Goal: Information Seeking & Learning: Learn about a topic

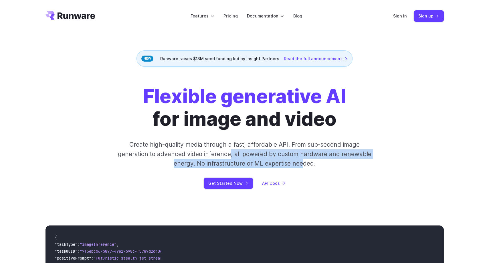
drag, startPoint x: 301, startPoint y: 166, endPoint x: 232, endPoint y: 152, distance: 71.3
click at [232, 152] on p "Create high-quality media through a fast, affordable API. From sub-second image…" at bounding box center [244, 154] width 255 height 29
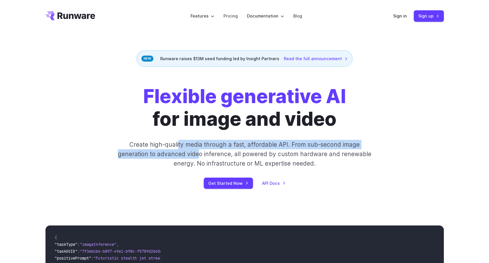
drag, startPoint x: 191, startPoint y: 148, endPoint x: 224, endPoint y: 159, distance: 35.1
click at [220, 158] on p "Create high-quality media through a fast, affordable API. From sub-second image…" at bounding box center [244, 154] width 255 height 29
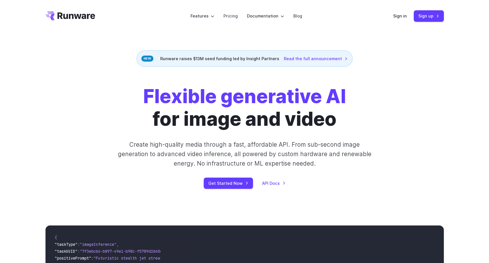
click at [224, 159] on p "Create high-quality media through a fast, affordable API. From sub-second image…" at bounding box center [244, 154] width 255 height 29
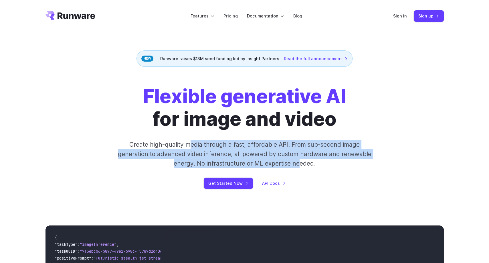
drag, startPoint x: 299, startPoint y: 162, endPoint x: 184, endPoint y: 147, distance: 115.4
click at [185, 147] on p "Create high-quality media through a fast, affordable API. From sub-second image…" at bounding box center [244, 154] width 255 height 29
click at [184, 147] on p "Create high-quality media through a fast, affordable API. From sub-second image…" at bounding box center [244, 154] width 255 height 29
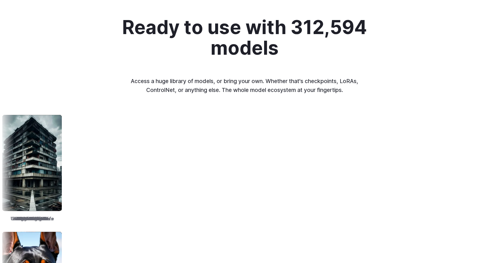
scroll to position [658, 0]
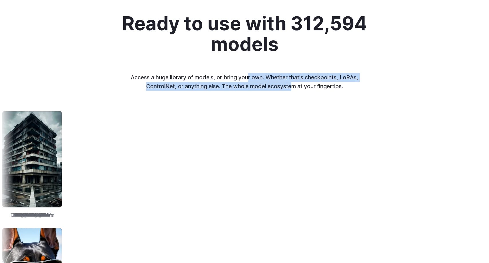
drag, startPoint x: 291, startPoint y: 85, endPoint x: 248, endPoint y: 78, distance: 43.3
click at [248, 78] on p "Access a huge library of models, or bring your own. Whether that's checkpoints,…" at bounding box center [245, 81] width 238 height 17
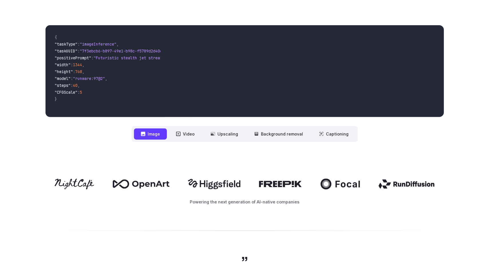
scroll to position [190, 0]
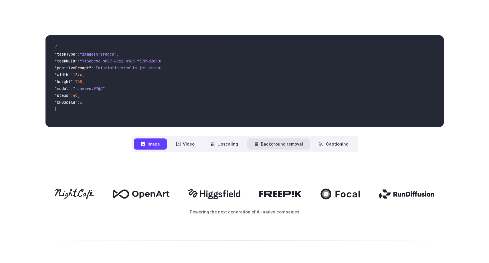
click at [292, 145] on button "Background removal" at bounding box center [278, 143] width 63 height 11
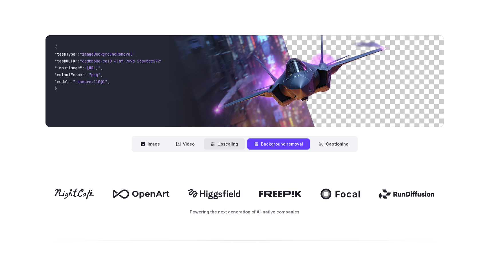
click at [222, 144] on button "Upscaling" at bounding box center [224, 143] width 41 height 11
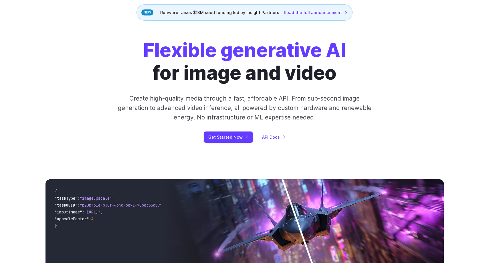
scroll to position [0, 0]
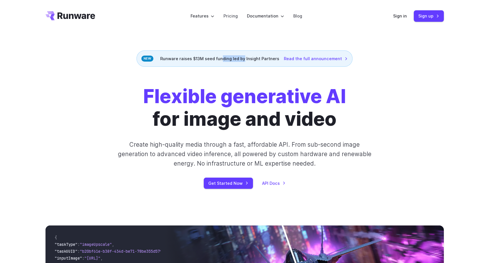
drag, startPoint x: 221, startPoint y: 58, endPoint x: 245, endPoint y: 58, distance: 23.5
click at [245, 58] on div "Runware raises $13M seed funding led by Insight Partners Read the full announce…" at bounding box center [244, 58] width 216 height 16
click at [231, 13] on link "Pricing" at bounding box center [230, 16] width 14 height 7
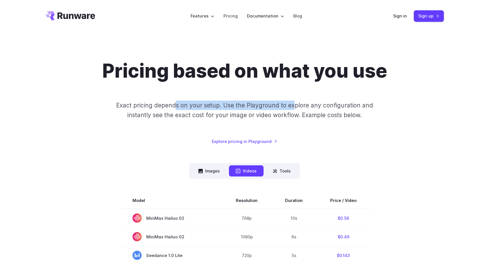
drag, startPoint x: 178, startPoint y: 103, endPoint x: 294, endPoint y: 106, distance: 115.3
click at [294, 106] on p "Exact pricing depends on your setup. Use the Playground to explore any configur…" at bounding box center [244, 109] width 279 height 19
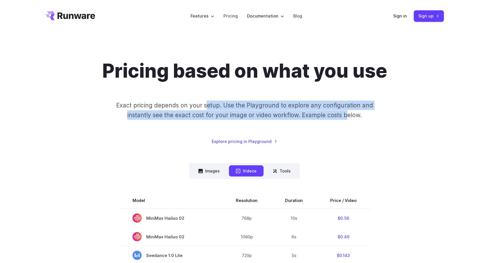
drag, startPoint x: 346, startPoint y: 113, endPoint x: 187, endPoint y: 104, distance: 159.0
click at [187, 104] on p "Exact pricing depends on your setup. Use the Playground to explore any configur…" at bounding box center [244, 109] width 279 height 19
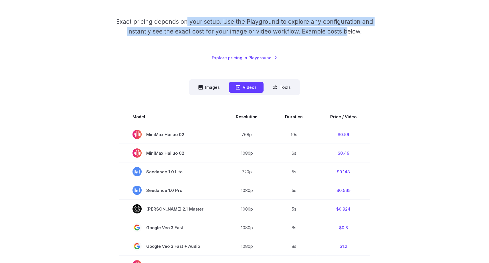
scroll to position [86, 0]
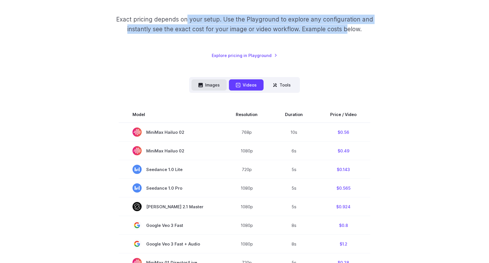
click at [209, 88] on button "Images" at bounding box center [208, 84] width 35 height 11
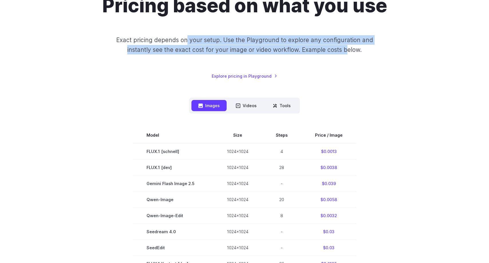
scroll to position [29, 0]
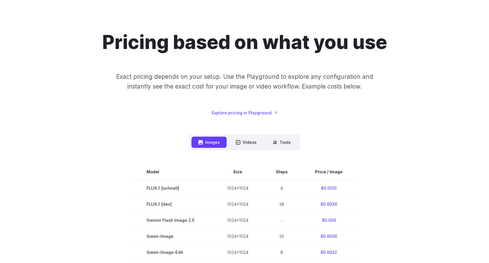
click at [163, 77] on p "Exact pricing depends on your setup. Use the Playground to explore any configur…" at bounding box center [244, 81] width 279 height 19
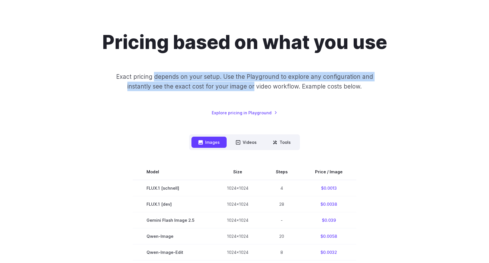
drag, startPoint x: 163, startPoint y: 77, endPoint x: 258, endPoint y: 86, distance: 95.7
click at [258, 86] on p "Exact pricing depends on your setup. Use the Playground to explore any configur…" at bounding box center [244, 81] width 279 height 19
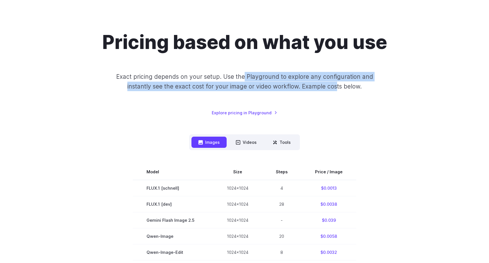
drag, startPoint x: 337, startPoint y: 89, endPoint x: 192, endPoint y: 99, distance: 145.1
click at [207, 77] on p "Exact pricing depends on your setup. Use the Playground to explore any configur…" at bounding box center [244, 81] width 279 height 19
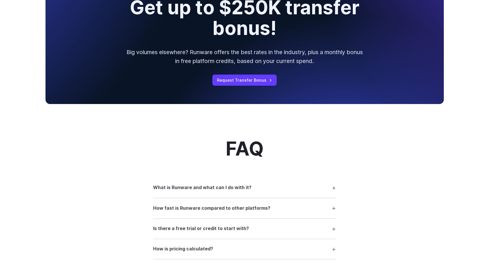
scroll to position [715, 0]
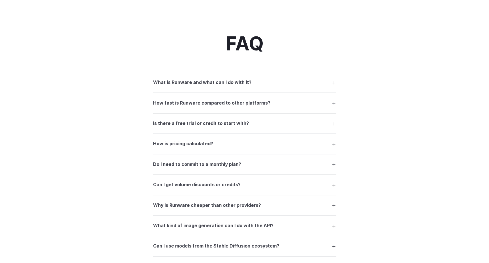
click at [193, 86] on h3 "What is Runware and what can I do with it?" at bounding box center [202, 82] width 98 height 7
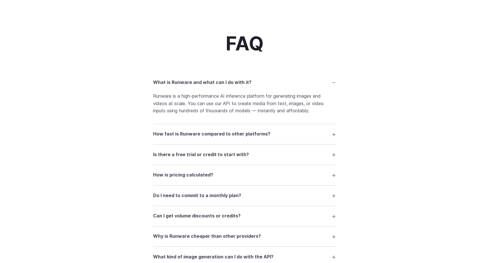
click at [194, 85] on h3 "What is Runware and what can I do with it?" at bounding box center [202, 82] width 98 height 7
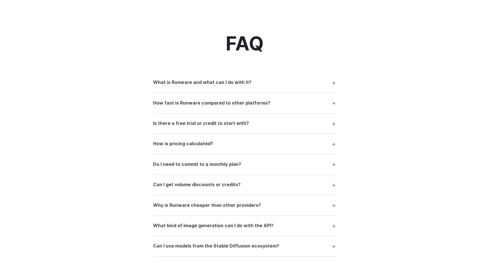
click at [216, 107] on h3 "How fast is Runware compared to other platforms?" at bounding box center [211, 102] width 117 height 7
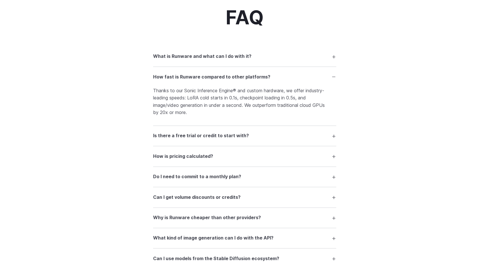
scroll to position [772, 0]
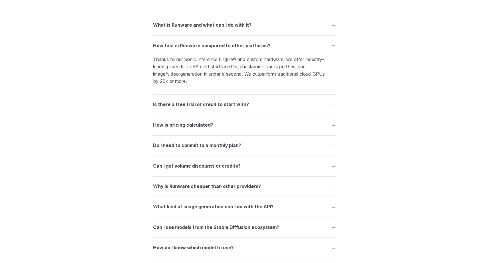
click at [208, 108] on h3 "Is there a free trial or credit to start with?" at bounding box center [201, 104] width 96 height 7
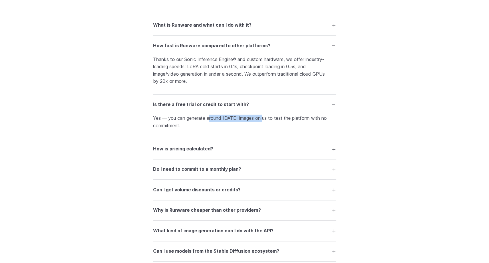
drag, startPoint x: 208, startPoint y: 124, endPoint x: 266, endPoint y: 122, distance: 58.1
click at [266, 122] on p "Yes — you can generate around 1000 images on us to test the platform with no co…" at bounding box center [244, 121] width 183 height 15
drag, startPoint x: 308, startPoint y: 122, endPoint x: 233, endPoint y: 120, distance: 74.4
click at [233, 120] on p "Yes — you can generate around 1000 images on us to test the platform with no co…" at bounding box center [244, 121] width 183 height 15
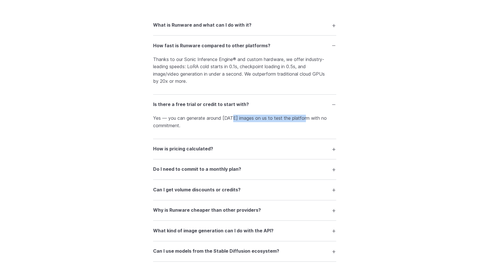
click at [233, 120] on p "Yes — you can generate around 1000 images on us to test the platform with no co…" at bounding box center [244, 121] width 183 height 15
click at [197, 122] on p "Yes — you can generate around 1000 images on us to test the platform with no co…" at bounding box center [244, 121] width 183 height 15
drag, startPoint x: 197, startPoint y: 122, endPoint x: 284, endPoint y: 120, distance: 87.5
click at [284, 120] on p "Yes — you can generate around 1000 images on us to test the platform with no co…" at bounding box center [244, 121] width 183 height 15
click at [312, 122] on p "Yes — you can generate around 1000 images on us to test the platform with no co…" at bounding box center [244, 121] width 183 height 15
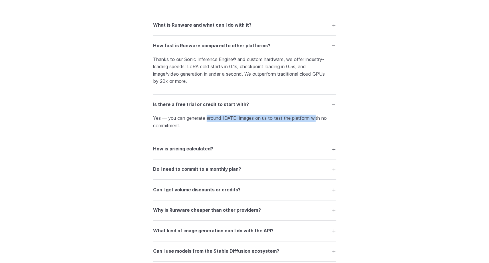
drag, startPoint x: 312, startPoint y: 122, endPoint x: 209, endPoint y: 121, distance: 102.7
click at [210, 121] on p "Yes — you can generate around 1000 images on us to test the platform with no co…" at bounding box center [244, 121] width 183 height 15
click at [180, 120] on p "Yes — you can generate around 1000 images on us to test the platform with no co…" at bounding box center [244, 121] width 183 height 15
drag, startPoint x: 180, startPoint y: 120, endPoint x: 241, endPoint y: 121, distance: 61.8
click at [248, 118] on p "Yes — you can generate around 1000 images on us to test the platform with no co…" at bounding box center [244, 121] width 183 height 15
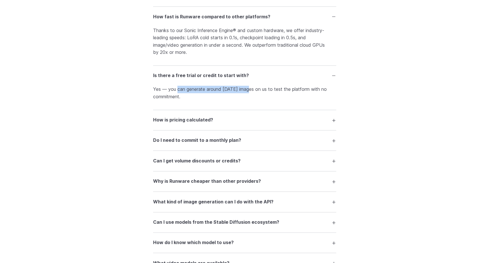
scroll to position [829, 0]
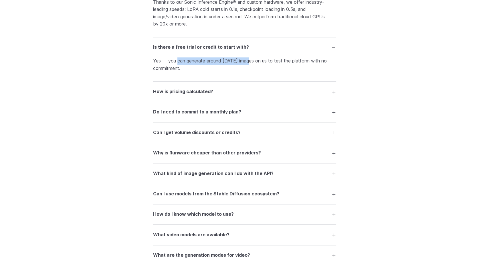
click at [195, 95] on h3 "How is pricing calculated?" at bounding box center [183, 91] width 60 height 7
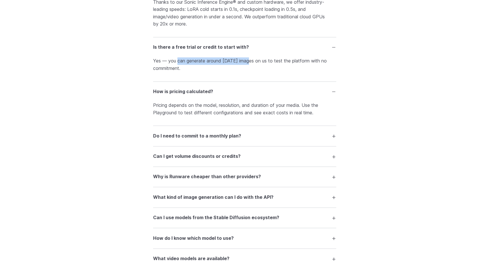
click at [221, 140] on h3 "Do I need to commit to a monthly plan?" at bounding box center [197, 135] width 88 height 7
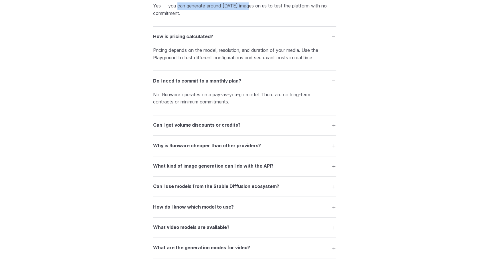
scroll to position [915, 0]
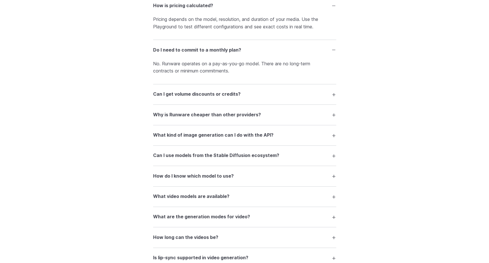
click at [214, 159] on h3 "Can I use models from the Stable Diffusion ecosystem?" at bounding box center [216, 155] width 126 height 7
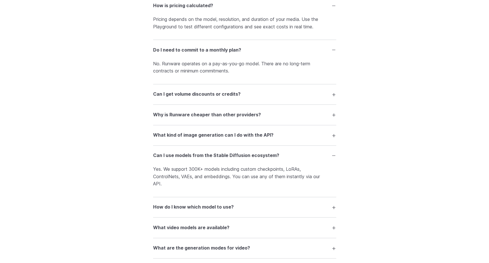
scroll to position [944, 0]
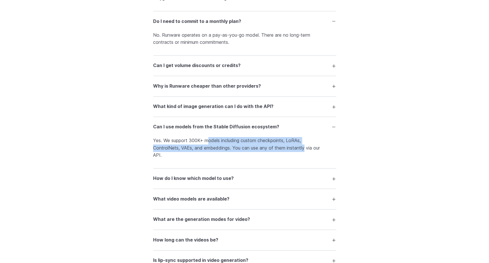
drag, startPoint x: 306, startPoint y: 153, endPoint x: 210, endPoint y: 149, distance: 96.7
click at [210, 149] on p "Yes. We support 300K+ models including custom checkpoints, LoRAs, ControlNets, …" at bounding box center [244, 148] width 183 height 22
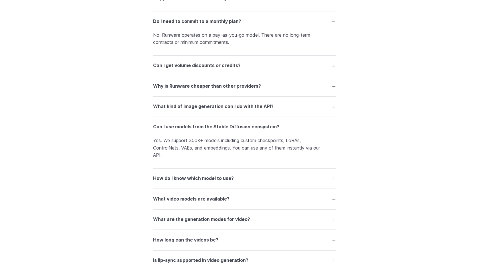
click at [184, 146] on p "Yes. We support 300K+ models including custom checkpoints, LoRAs, ControlNets, …" at bounding box center [244, 148] width 183 height 22
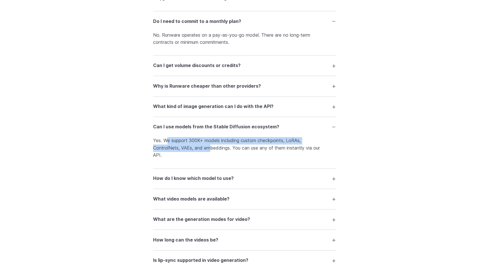
drag, startPoint x: 167, startPoint y: 144, endPoint x: 224, endPoint y: 154, distance: 58.3
click at [224, 154] on p "Yes. We support 300K+ models including custom checkpoints, LoRAs, ControlNets, …" at bounding box center [244, 148] width 183 height 22
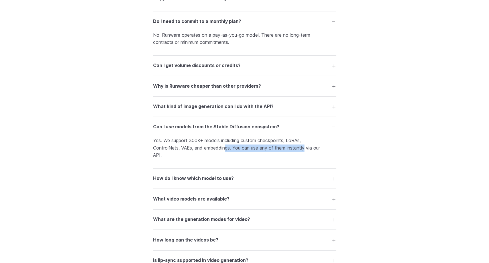
drag, startPoint x: 306, startPoint y: 154, endPoint x: 226, endPoint y: 154, distance: 80.4
click at [226, 154] on p "Yes. We support 300K+ models including custom checkpoints, LoRAs, ControlNets, …" at bounding box center [244, 148] width 183 height 22
drag, startPoint x: 179, startPoint y: 144, endPoint x: 235, endPoint y: 144, distance: 56.1
click at [235, 144] on p "Yes. We support 300K+ models including custom checkpoints, LoRAs, ControlNets, …" at bounding box center [244, 148] width 183 height 22
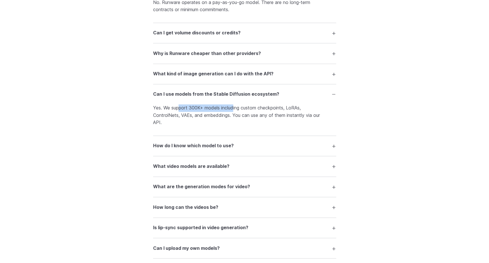
scroll to position [1001, 0]
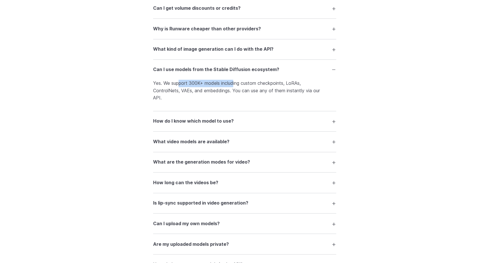
click at [217, 125] on h3 "How do I know which model to use?" at bounding box center [193, 120] width 81 height 7
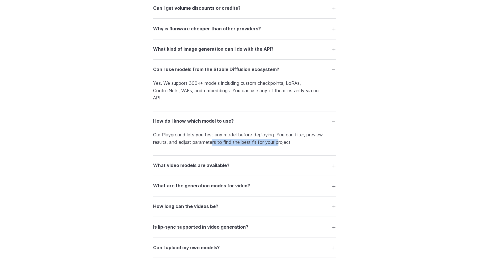
drag, startPoint x: 280, startPoint y: 148, endPoint x: 214, endPoint y: 145, distance: 66.1
click at [214, 145] on p "Our Playground lets you test any model before deploying. You can filter, previe…" at bounding box center [244, 138] width 183 height 15
click at [213, 169] on h3 "What video models are available?" at bounding box center [191, 165] width 76 height 7
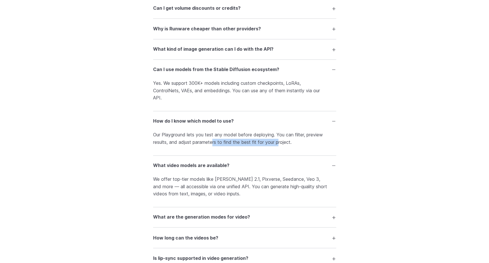
scroll to position [1030, 0]
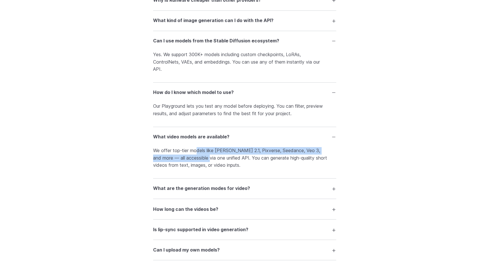
drag, startPoint x: 197, startPoint y: 155, endPoint x: 200, endPoint y: 164, distance: 9.8
click at [200, 164] on p "We offer top-tier models like Kling 2.1, Pixverse, Seedance, Veo 3, and more — …" at bounding box center [244, 158] width 183 height 22
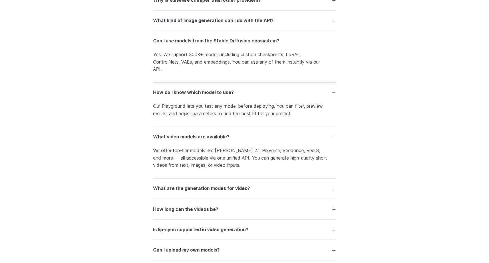
scroll to position [1087, 0]
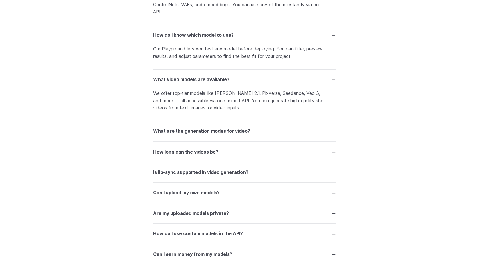
click at [186, 155] on h3 "How long can the videos be?" at bounding box center [185, 151] width 65 height 7
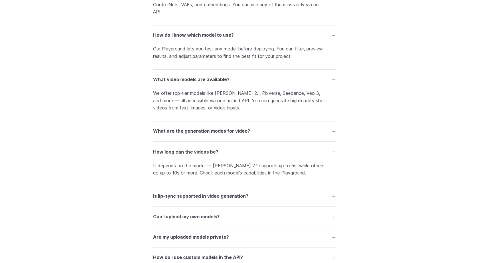
click at [192, 155] on h3 "How long can the videos be?" at bounding box center [185, 151] width 65 height 7
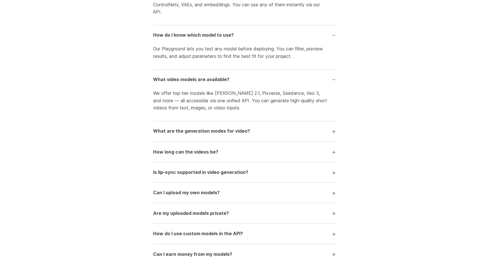
scroll to position [1115, 0]
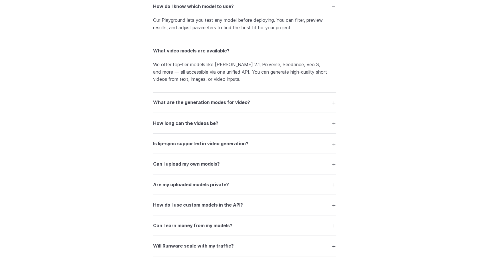
click at [193, 147] on h3 "Is lip-sync supported in video generation?" at bounding box center [200, 143] width 95 height 7
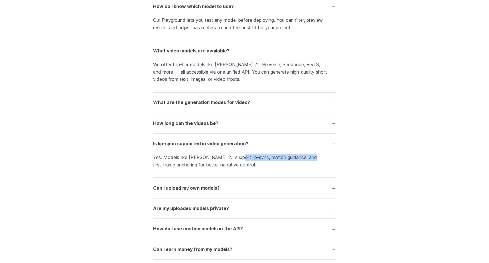
drag, startPoint x: 305, startPoint y: 163, endPoint x: 216, endPoint y: 167, distance: 89.3
click at [216, 167] on p "Yes. Models like Kling 2.1 support lip-sync, motion guidance, and first-frame a…" at bounding box center [244, 160] width 183 height 15
drag, startPoint x: 231, startPoint y: 170, endPoint x: 176, endPoint y: 166, distance: 55.3
click at [176, 166] on p "Yes. Models like Kling 2.1 support lip-sync, motion guidance, and first-frame a…" at bounding box center [244, 160] width 183 height 15
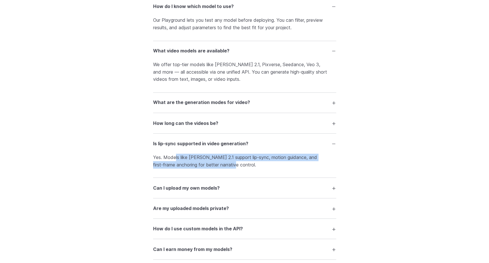
click at [176, 166] on p "Yes. Models like Kling 2.1 support lip-sync, motion guidance, and first-frame a…" at bounding box center [244, 160] width 183 height 15
drag, startPoint x: 170, startPoint y: 163, endPoint x: 196, endPoint y: 171, distance: 27.0
click at [196, 168] on p "Yes. Models like Kling 2.1 support lip-sync, motion guidance, and first-frame a…" at bounding box center [244, 160] width 183 height 15
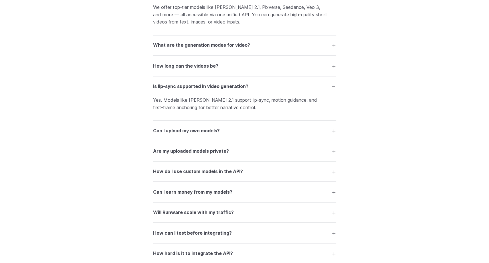
scroll to position [1315, 0]
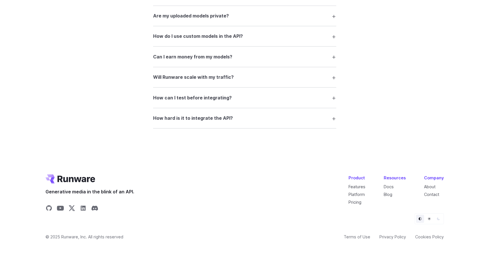
click at [189, 117] on h3 "How hard is it to integrate the API?" at bounding box center [193, 117] width 80 height 7
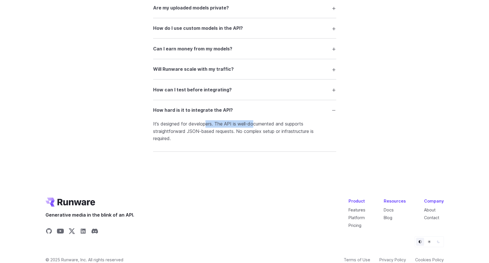
drag, startPoint x: 206, startPoint y: 129, endPoint x: 253, endPoint y: 133, distance: 46.8
click at [253, 133] on p "It’s designed for developers. The API is well-documented and supports straightf…" at bounding box center [244, 131] width 183 height 22
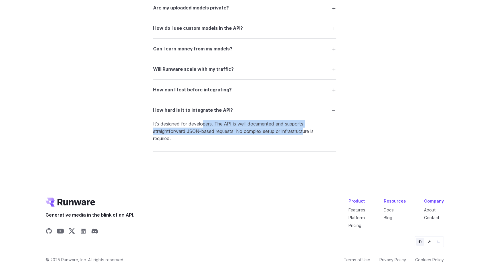
drag, startPoint x: 306, startPoint y: 138, endPoint x: 201, endPoint y: 132, distance: 105.1
click at [201, 132] on p "It’s designed for developers. The API is well-documented and supports straightf…" at bounding box center [244, 131] width 183 height 22
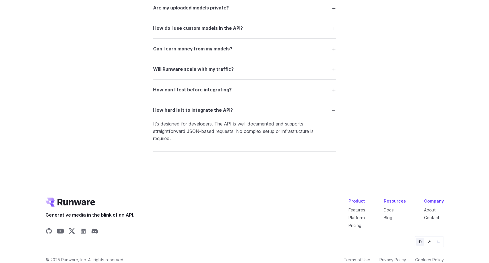
click at [175, 131] on p "It’s designed for developers. The API is well-documented and supports straightf…" at bounding box center [244, 131] width 183 height 22
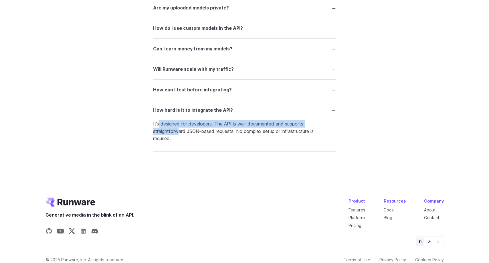
drag, startPoint x: 158, startPoint y: 129, endPoint x: 185, endPoint y: 144, distance: 31.2
click at [184, 142] on p "It’s designed for developers. The API is well-documented and supports straightf…" at bounding box center [244, 131] width 183 height 22
click at [185, 142] on p "It’s designed for developers. The API is well-documented and supports straightf…" at bounding box center [244, 131] width 183 height 22
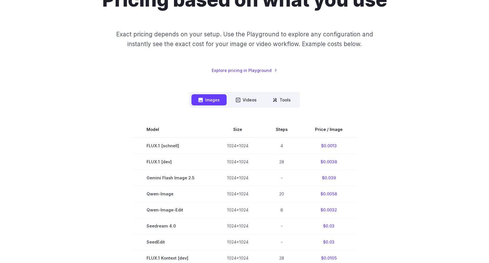
scroll to position [0, 0]
